Goal: Information Seeking & Learning: Learn about a topic

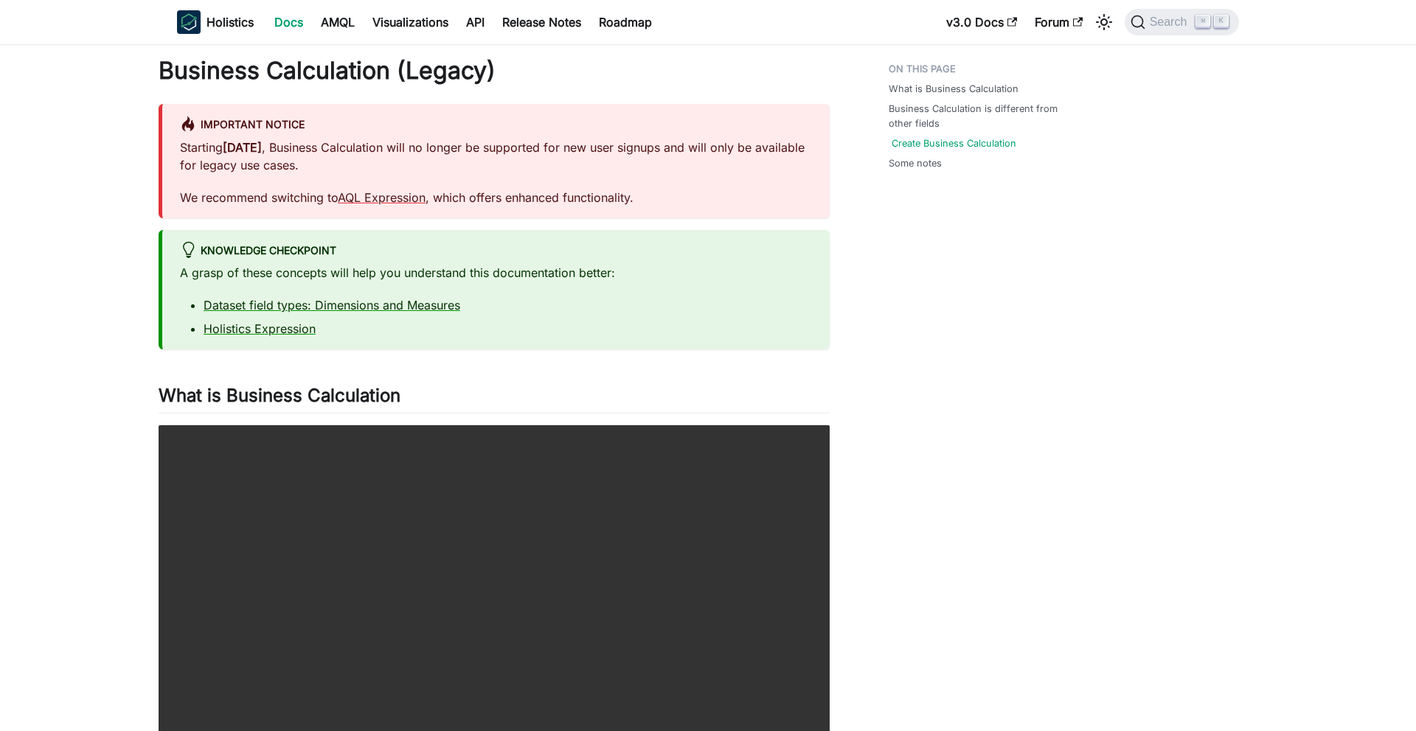
click at [910, 143] on link "Create Business Calculation" at bounding box center [953, 143] width 125 height 14
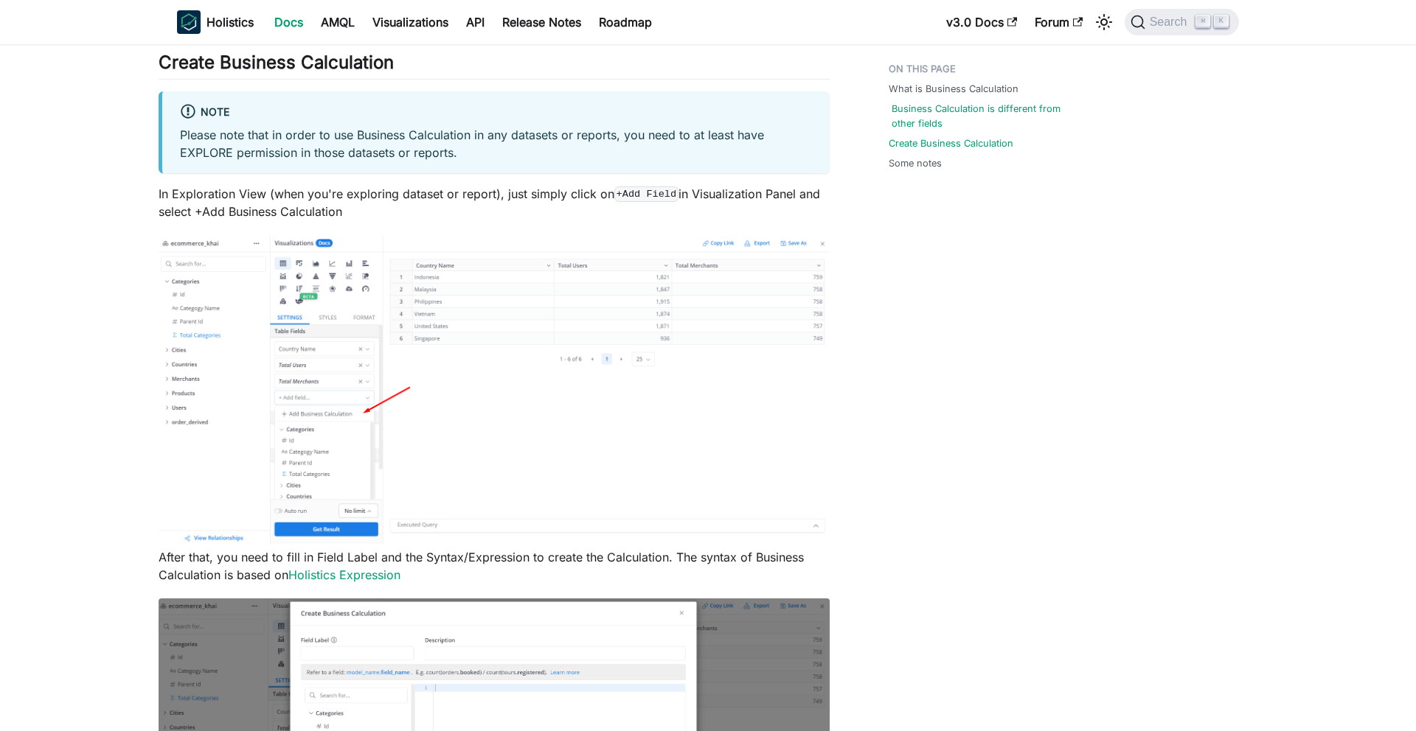
click at [911, 119] on link "Business Calculation is different from other fields" at bounding box center [986, 116] width 190 height 28
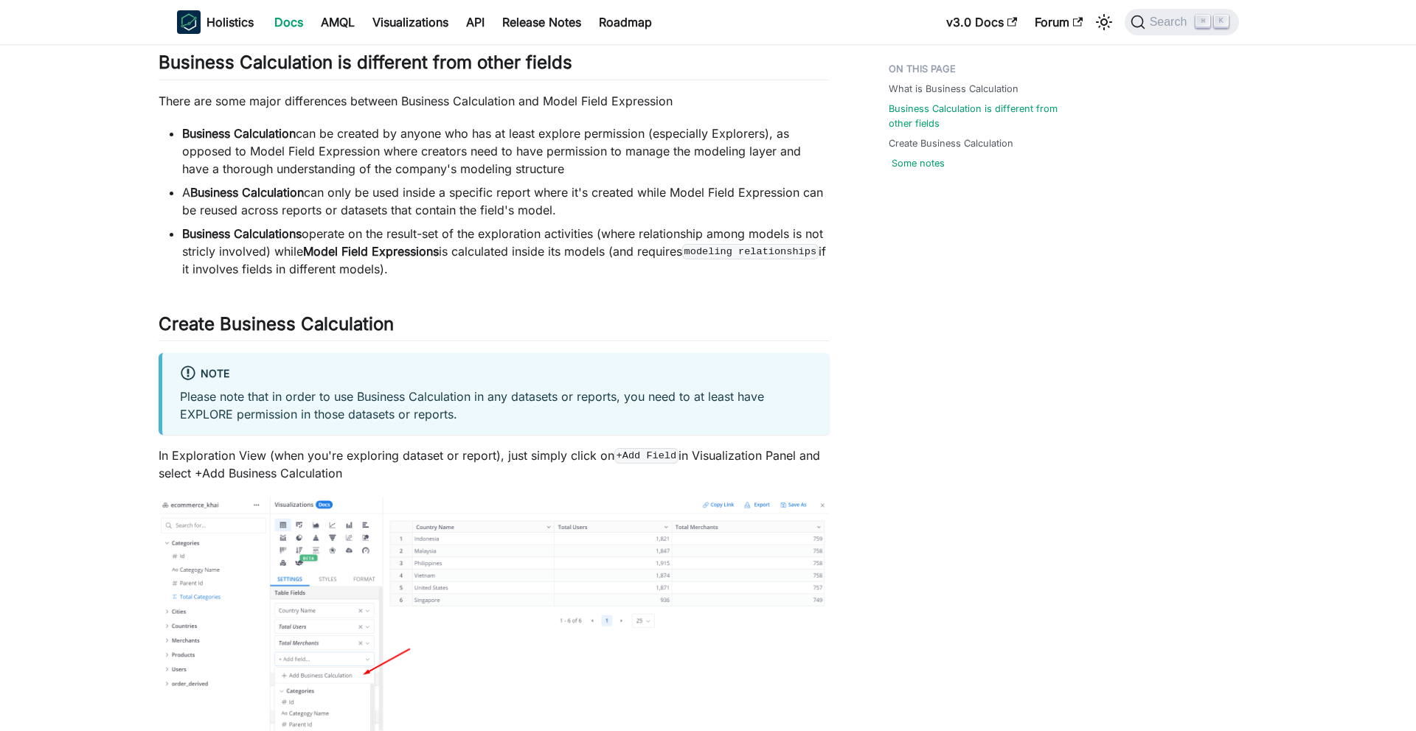
click at [911, 161] on link "Some notes" at bounding box center [917, 163] width 53 height 14
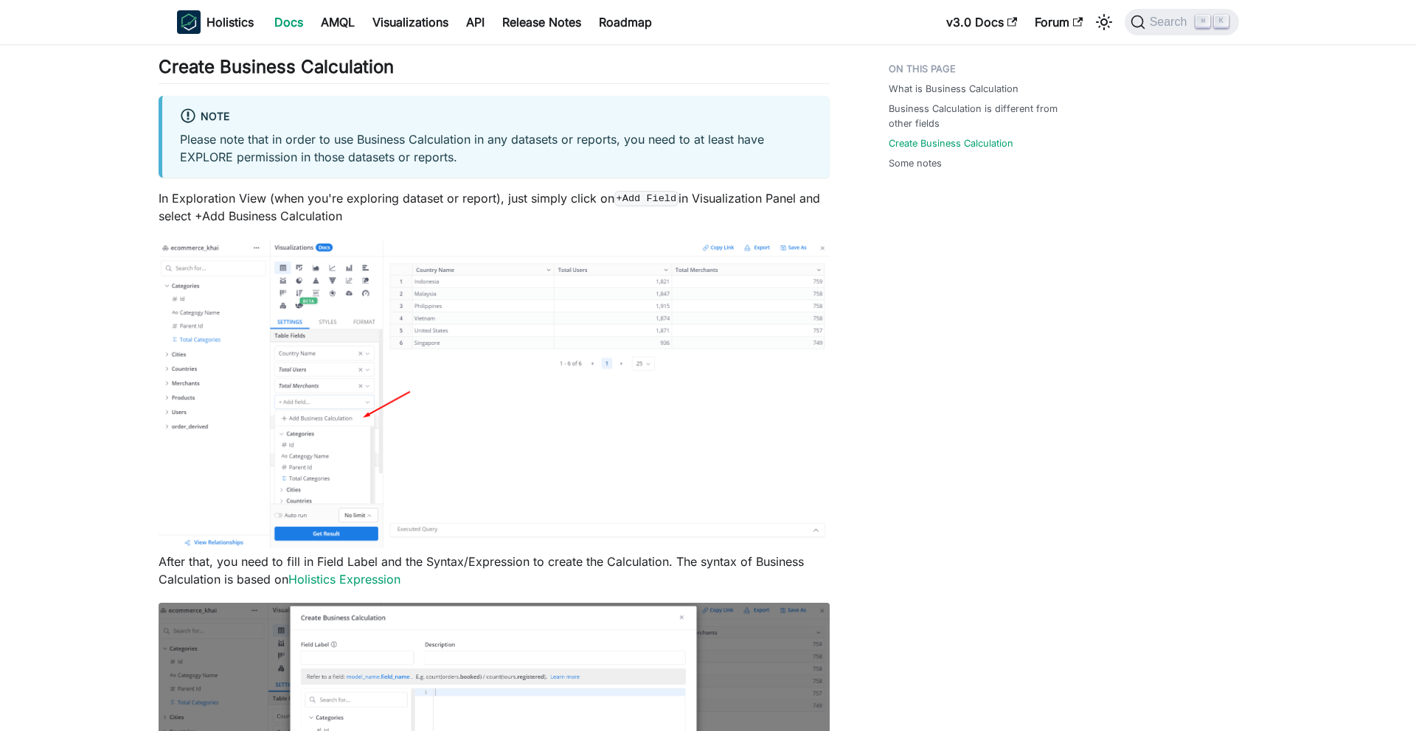
scroll to position [1369, 0]
click at [382, 586] on link "Holistics Expression" at bounding box center [344, 581] width 112 height 15
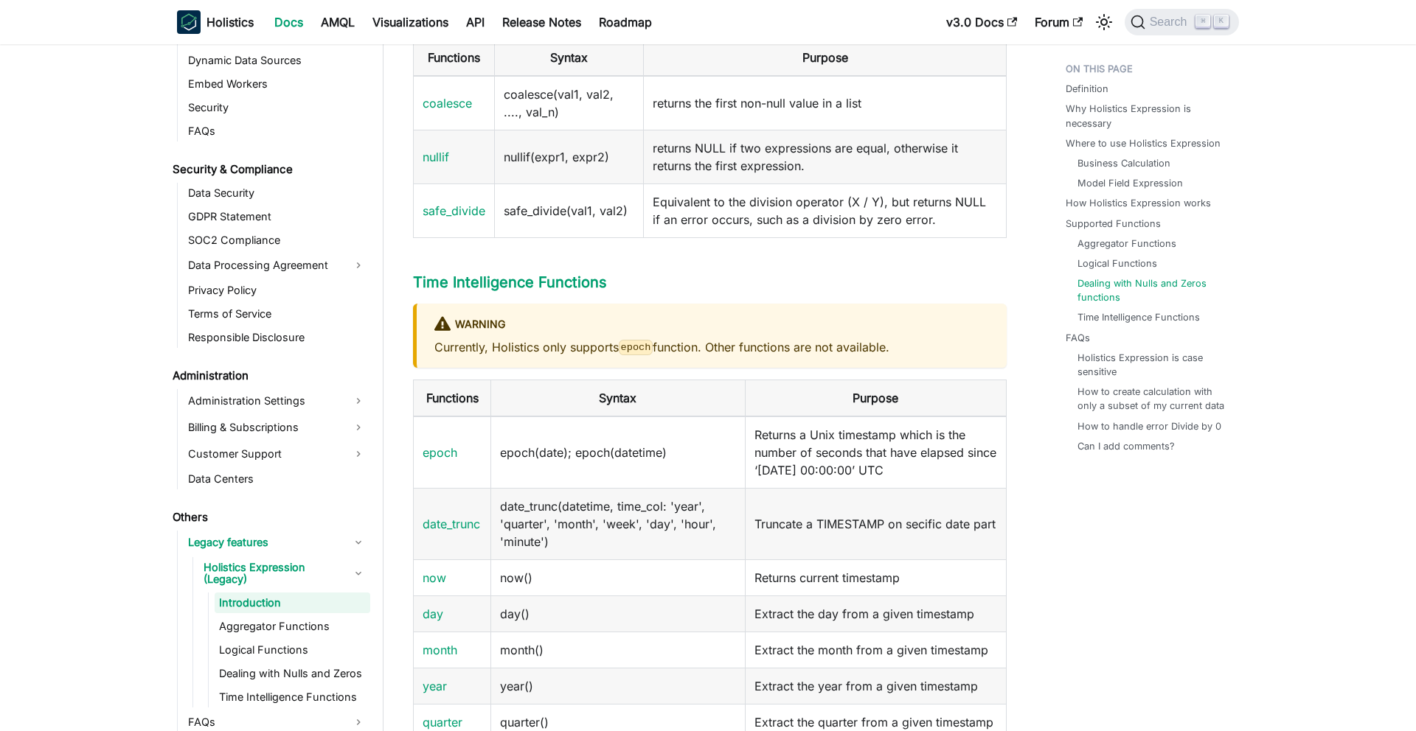
scroll to position [2867, 0]
